Goal: Information Seeking & Learning: Learn about a topic

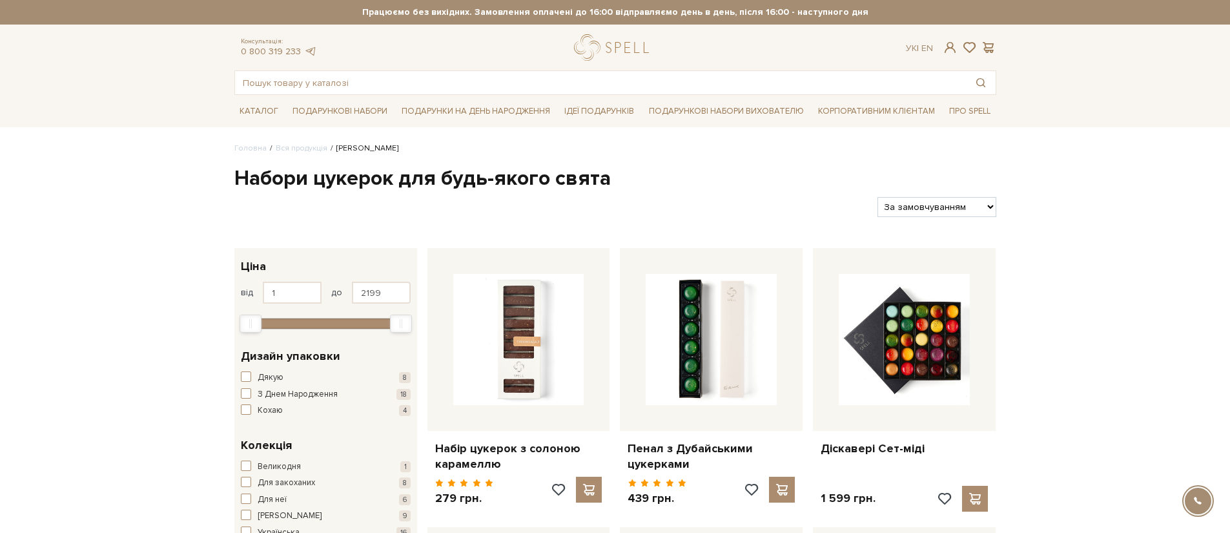
click at [407, 70] on div "Консультація: 0 800 319 233 Ук | En | #набір цукерок #Колекція до Дня Народженн…" at bounding box center [615, 64] width 777 height 61
click at [406, 74] on input "text" at bounding box center [600, 82] width 731 height 23
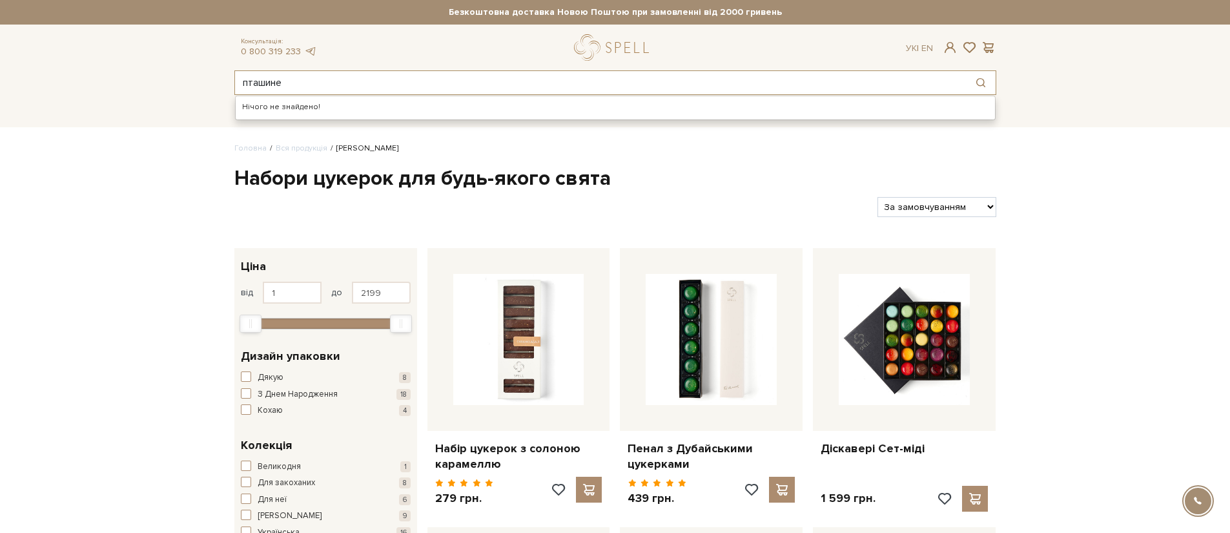
type input "пташине"
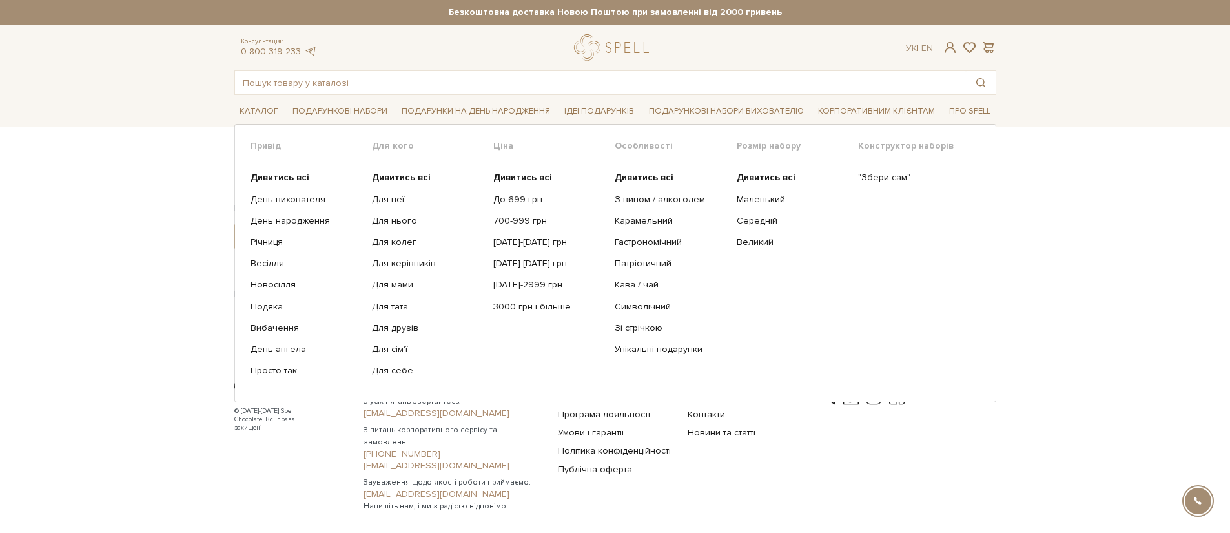
click at [768, 187] on ul "Дивитись всі Маленький [GEOGRAPHIC_DATA]" at bounding box center [797, 274] width 121 height 224
click at [760, 200] on link "Маленький" at bounding box center [793, 200] width 112 height 12
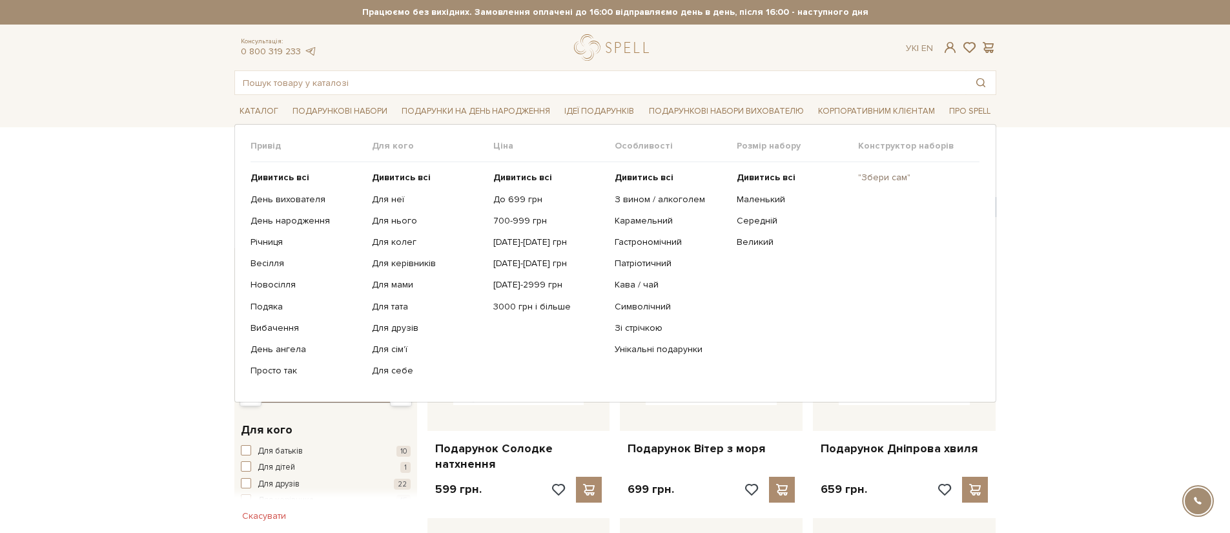
click at [880, 177] on link ""Збери сам"" at bounding box center [914, 178] width 112 height 12
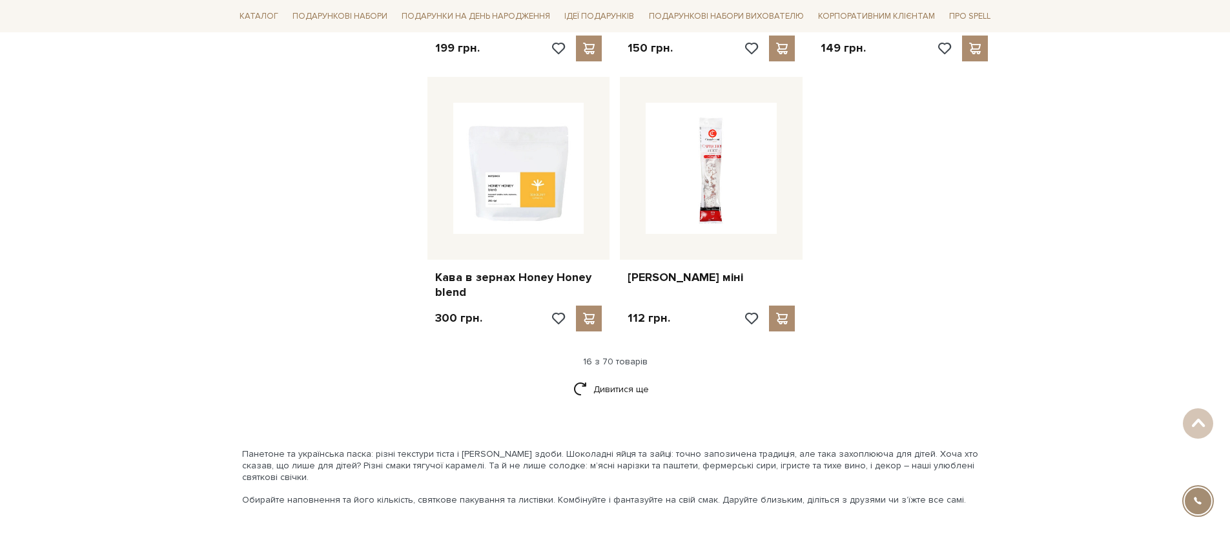
scroll to position [1587, 0]
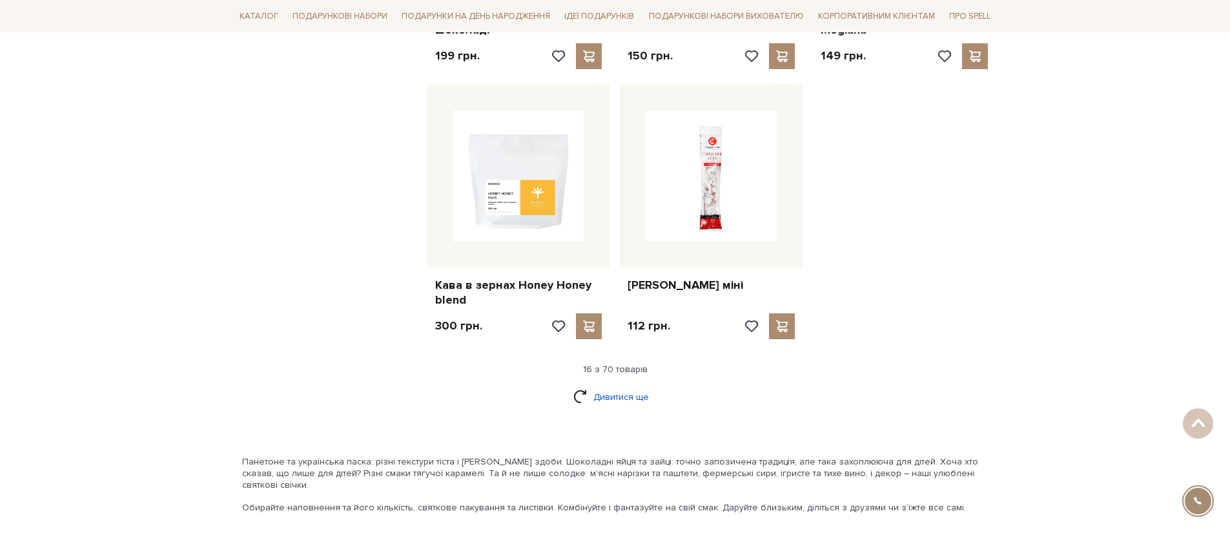
click at [611, 385] on link "Дивитися ще" at bounding box center [615, 396] width 84 height 23
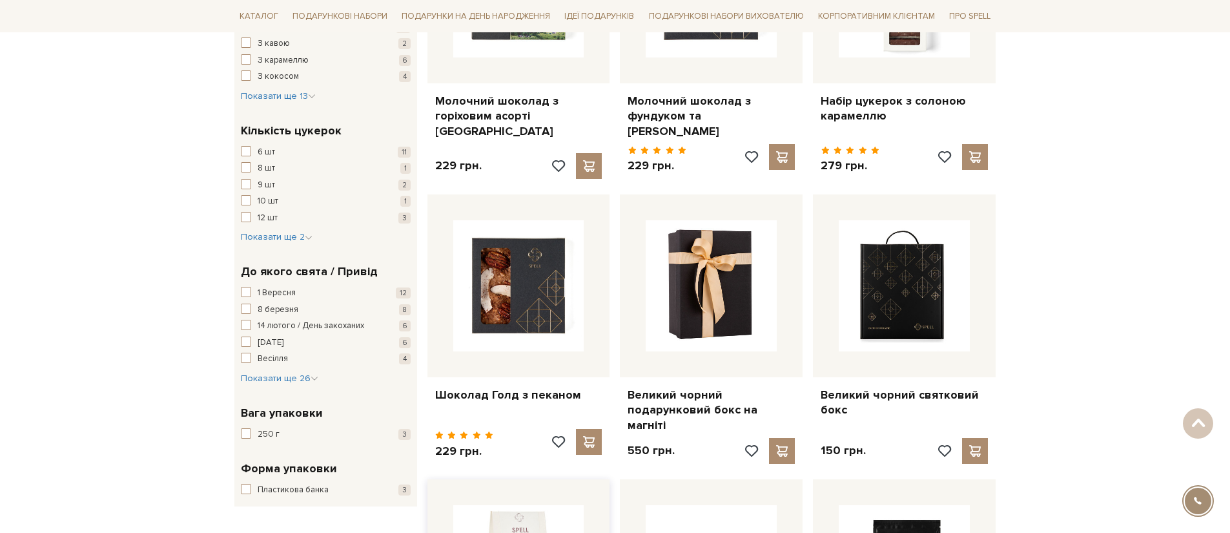
scroll to position [0, 0]
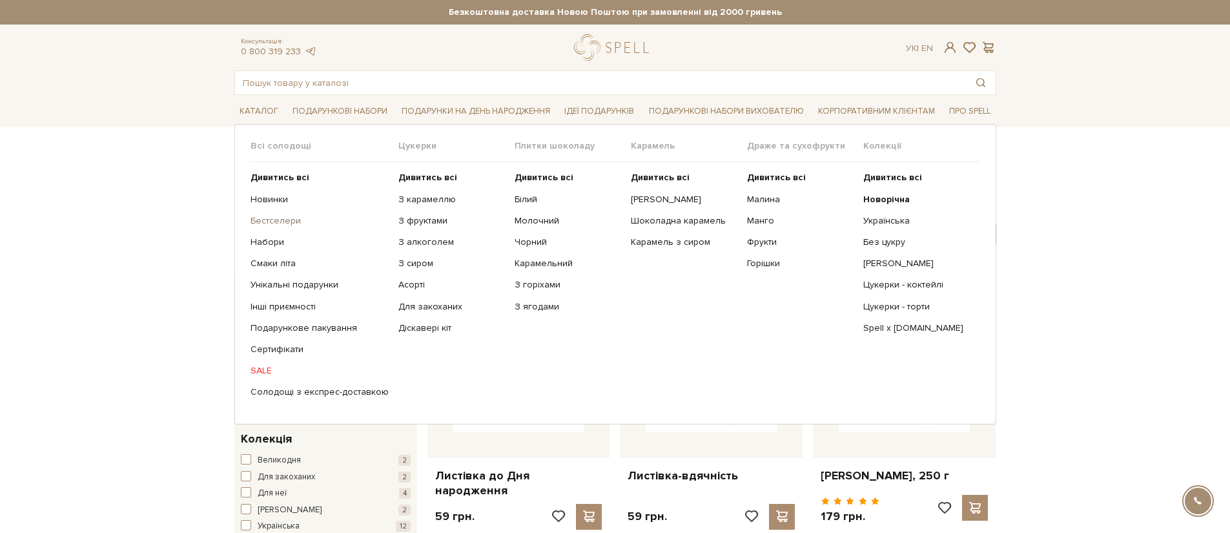
click at [294, 219] on link "Бестселери" at bounding box center [319, 221] width 138 height 12
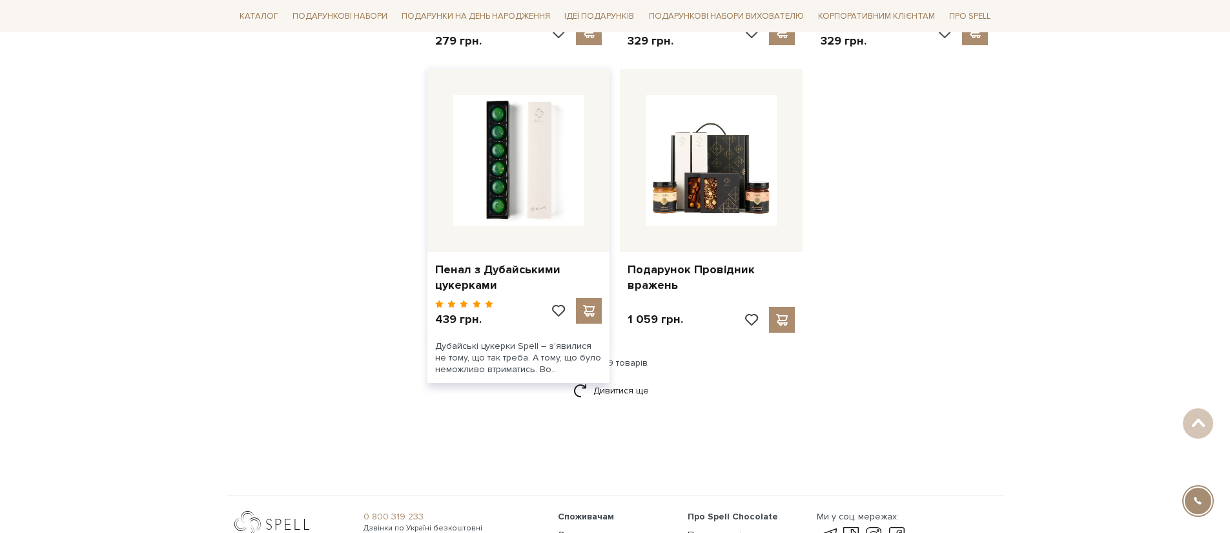
scroll to position [1659, 0]
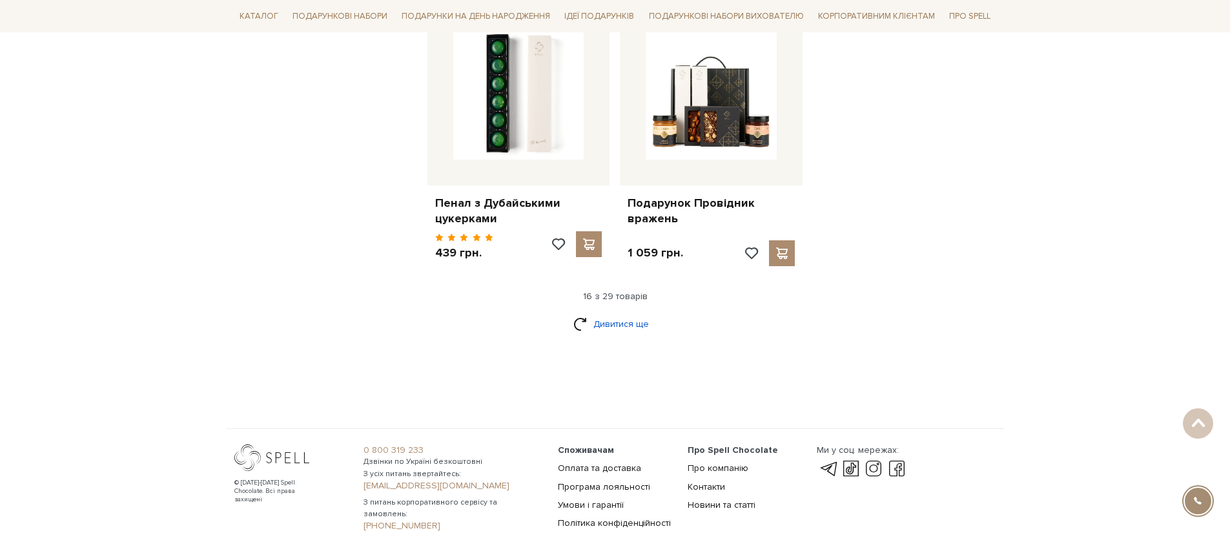
click at [587, 312] on link "Дивитися ще" at bounding box center [615, 323] width 84 height 23
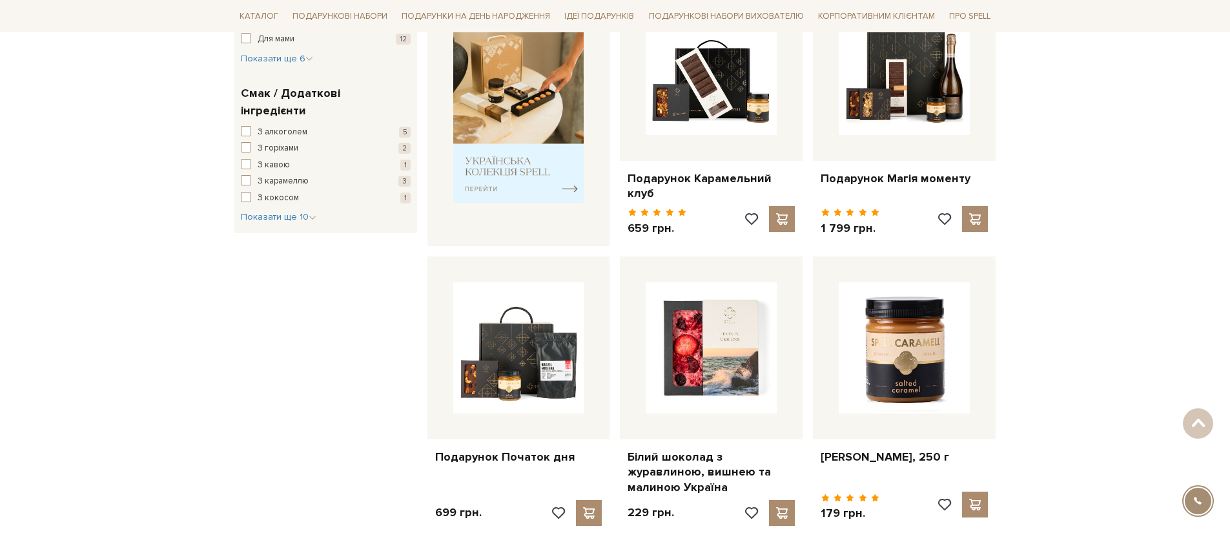
scroll to position [0, 0]
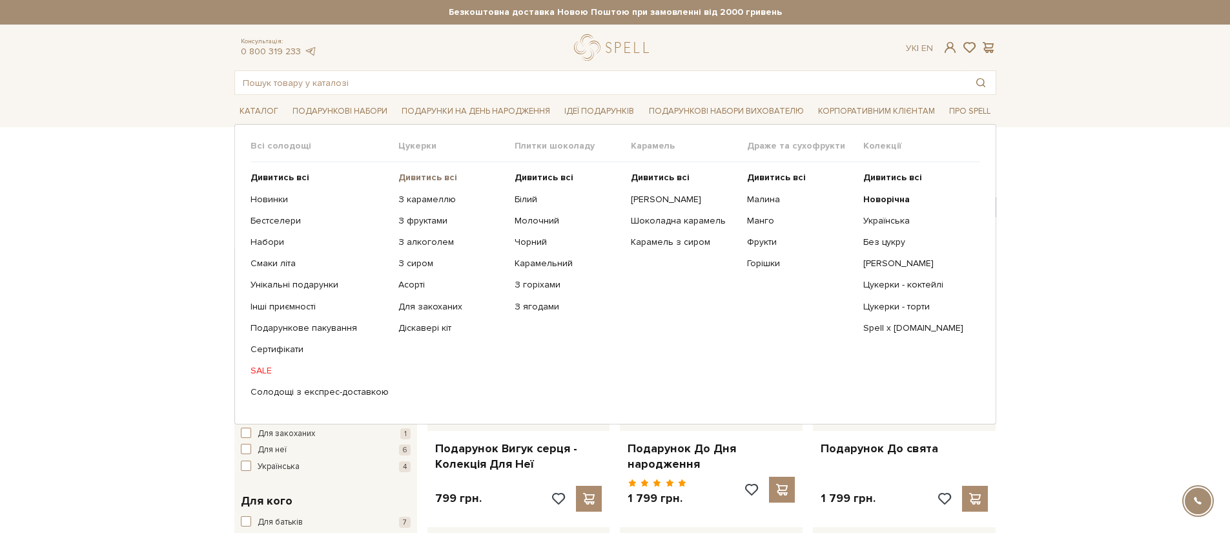
click at [405, 173] on b "Дивитись всі" at bounding box center [427, 177] width 59 height 11
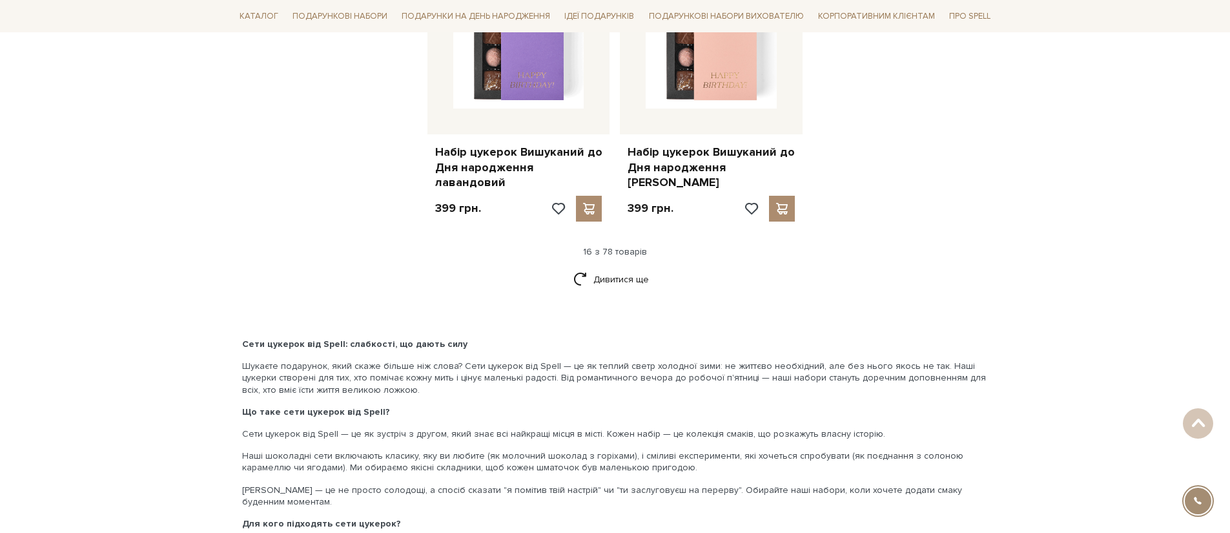
scroll to position [1722, 0]
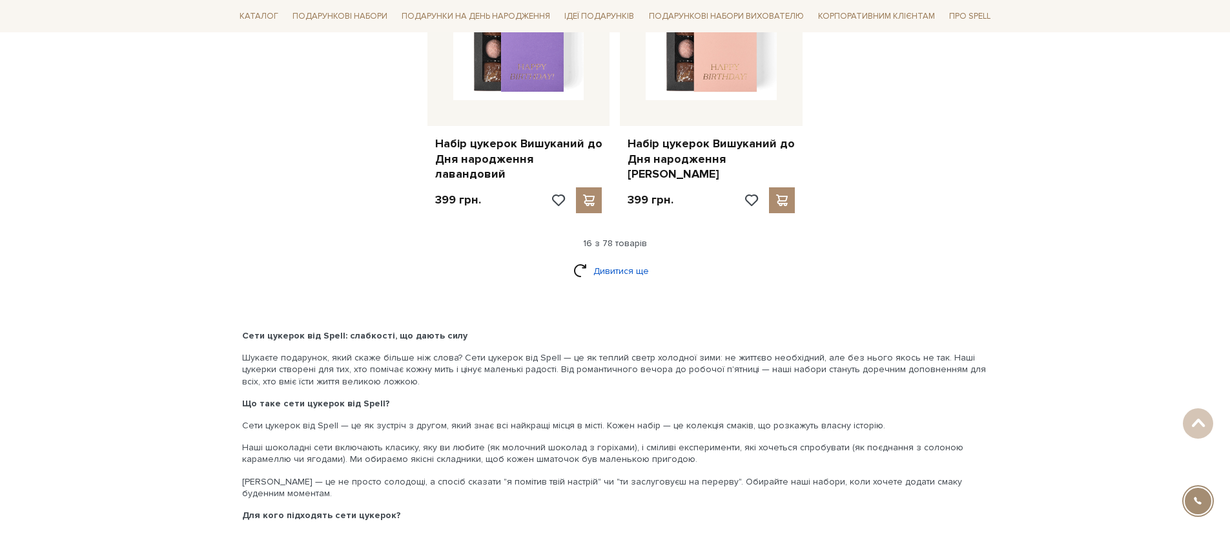
click at [649, 259] on link "Дивитися ще" at bounding box center [615, 270] width 84 height 23
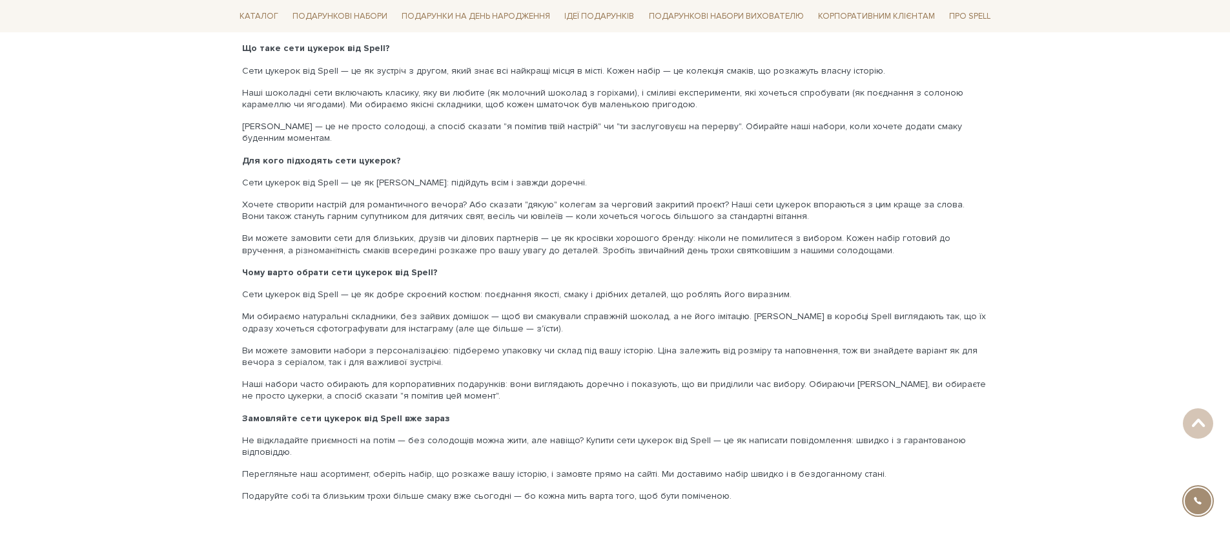
scroll to position [3212, 0]
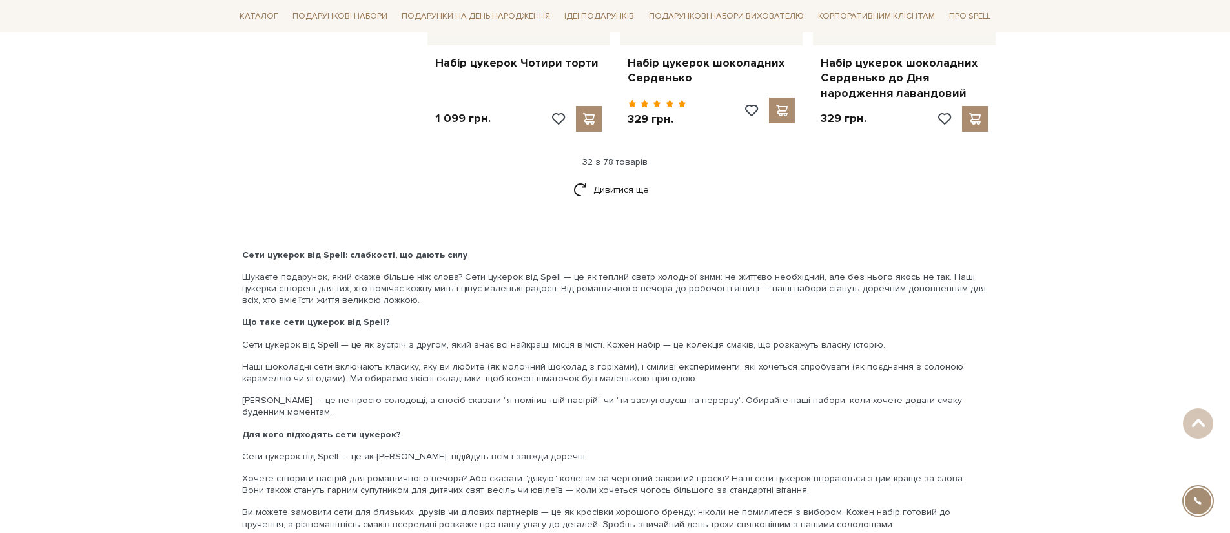
click at [625, 178] on div "Дивитися ще" at bounding box center [615, 197] width 772 height 38
click at [625, 178] on link "Дивитися ще" at bounding box center [615, 189] width 84 height 23
